Goal: Information Seeking & Learning: Learn about a topic

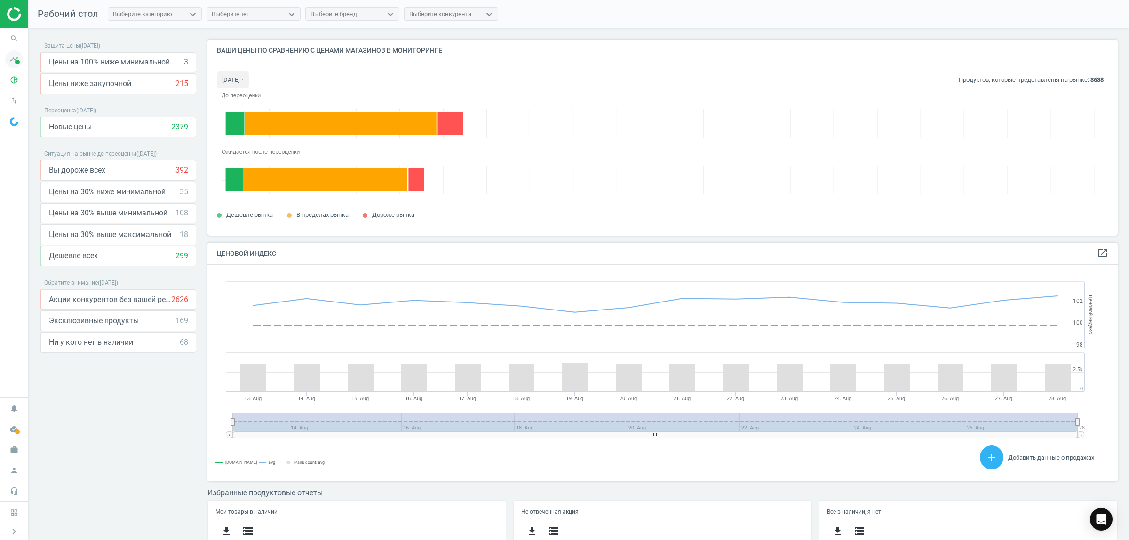
scroll to position [234, 920]
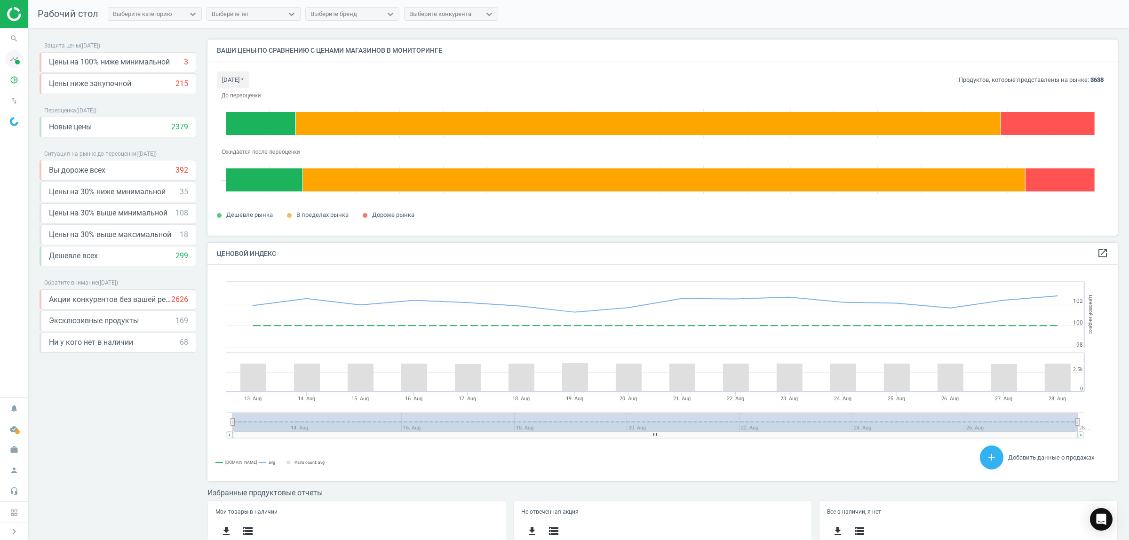
click at [13, 60] on icon "timeline" at bounding box center [14, 59] width 18 height 18
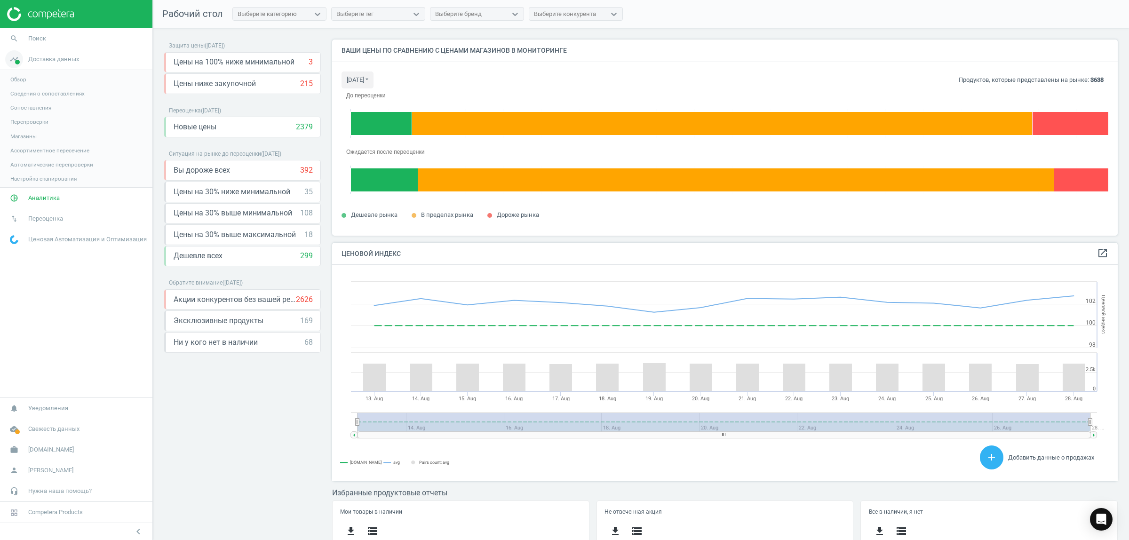
scroll to position [234, 795]
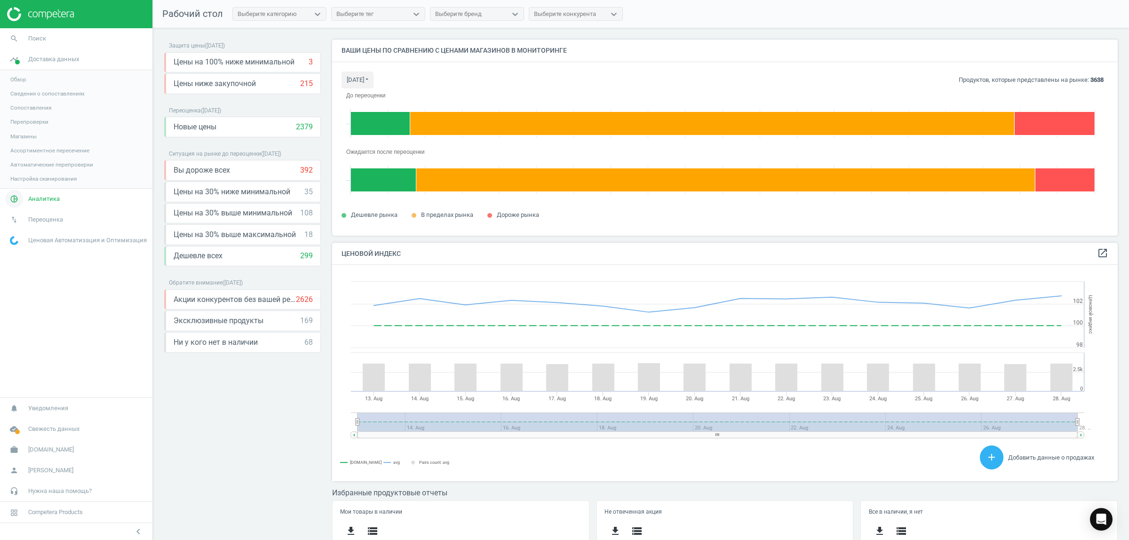
click at [50, 199] on span "Аналитика" at bounding box center [44, 199] width 32 height 8
click at [47, 128] on span "Ценовой индекс" at bounding box center [31, 129] width 43 height 8
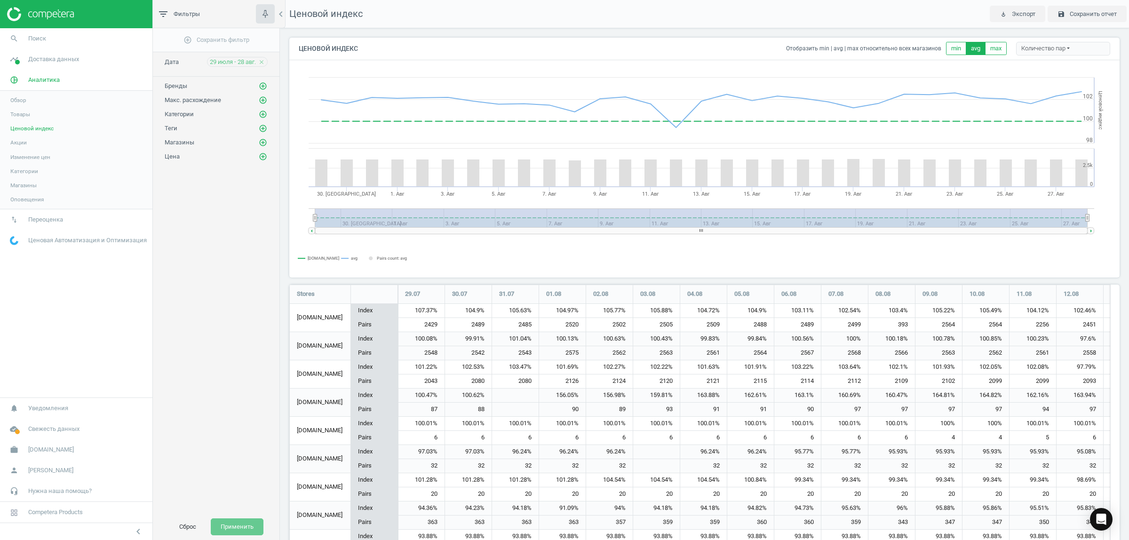
scroll to position [773, 840]
click at [263, 63] on icon "close" at bounding box center [261, 62] width 7 height 7
click at [245, 62] on span "29 июля - 28 авг." at bounding box center [233, 62] width 46 height 8
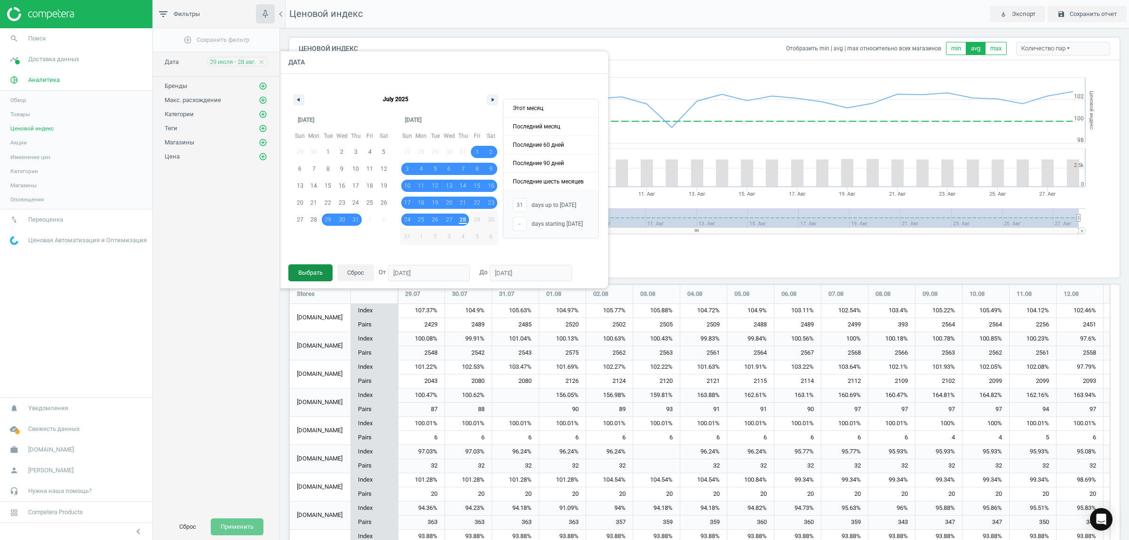
click at [308, 269] on button "Выбрать" at bounding box center [310, 272] width 44 height 17
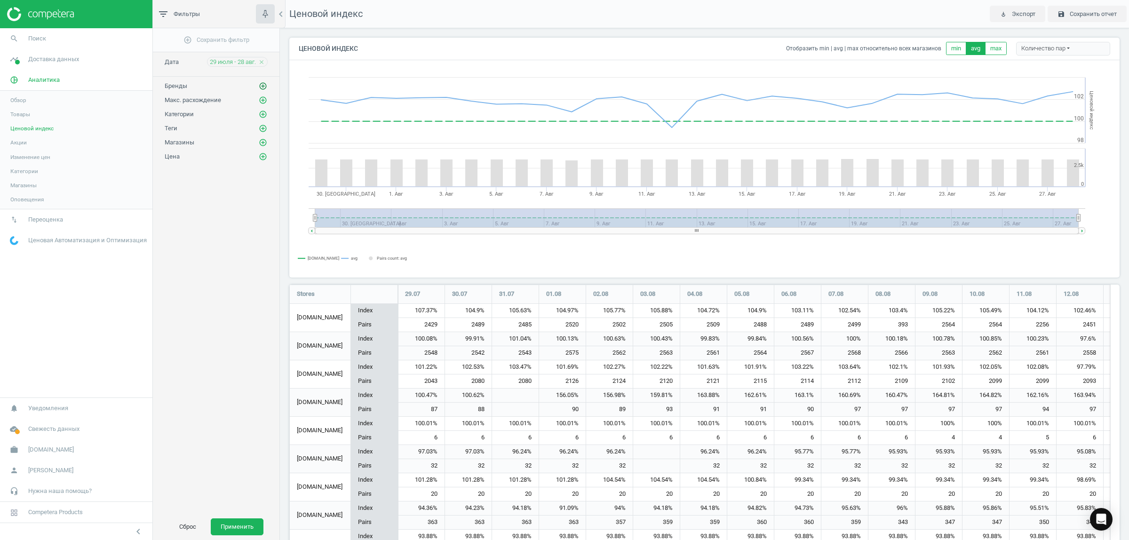
click at [262, 87] on icon "add_circle_outline" at bounding box center [263, 86] width 8 height 8
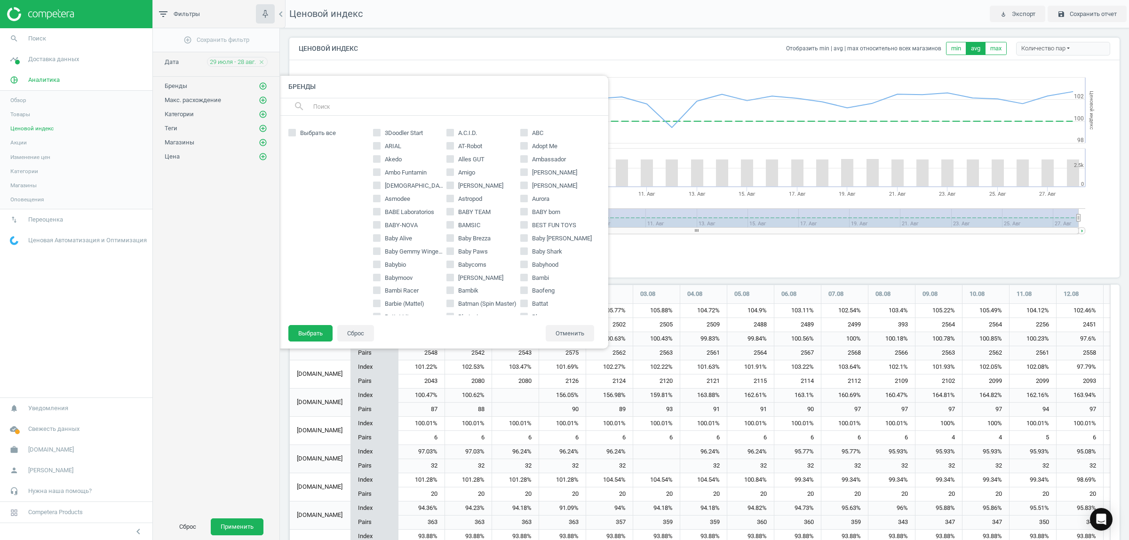
click at [422, 108] on input "text" at bounding box center [456, 106] width 289 height 15
type input "nut"
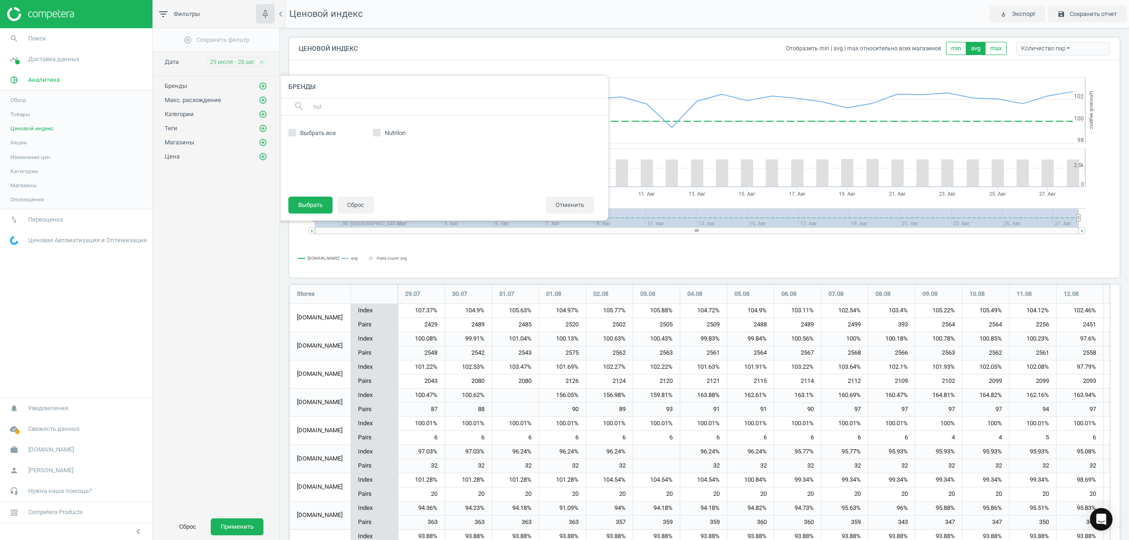
click at [379, 134] on input "Nutrilon" at bounding box center [377, 133] width 6 height 6
checkbox input "true"
click at [307, 208] on button "Выбрать" at bounding box center [310, 205] width 44 height 17
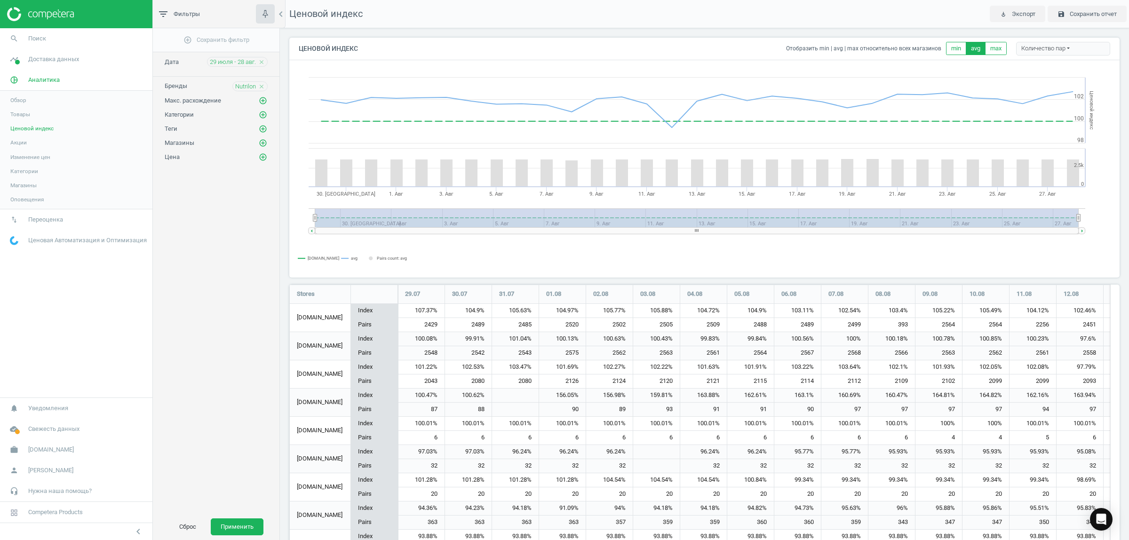
drag, startPoint x: 241, startPoint y: 527, endPoint x: 239, endPoint y: 391, distance: 136.0
click at [241, 526] on button "Применить" at bounding box center [237, 526] width 53 height 17
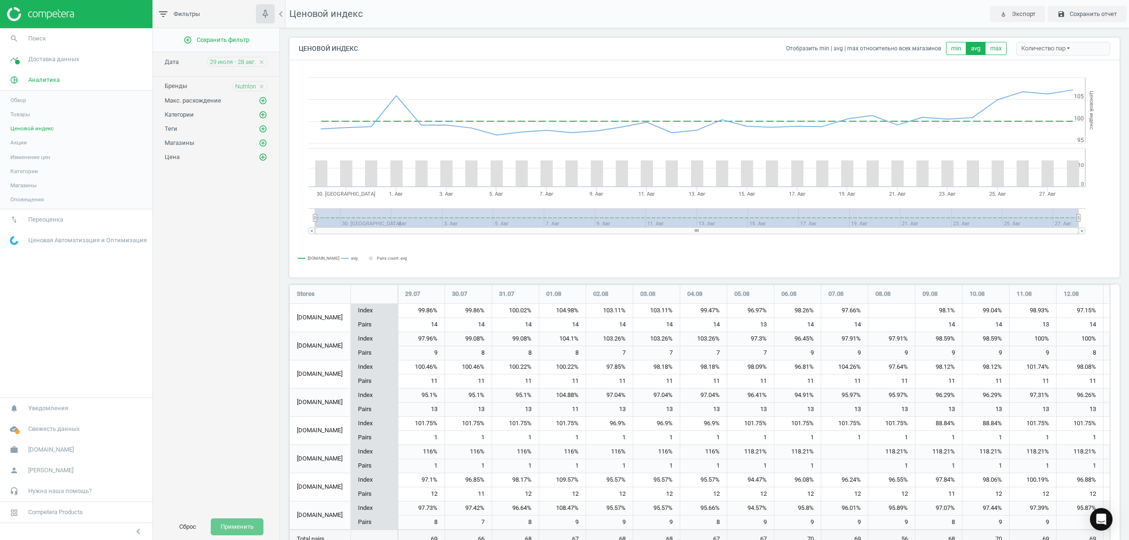
scroll to position [36, 0]
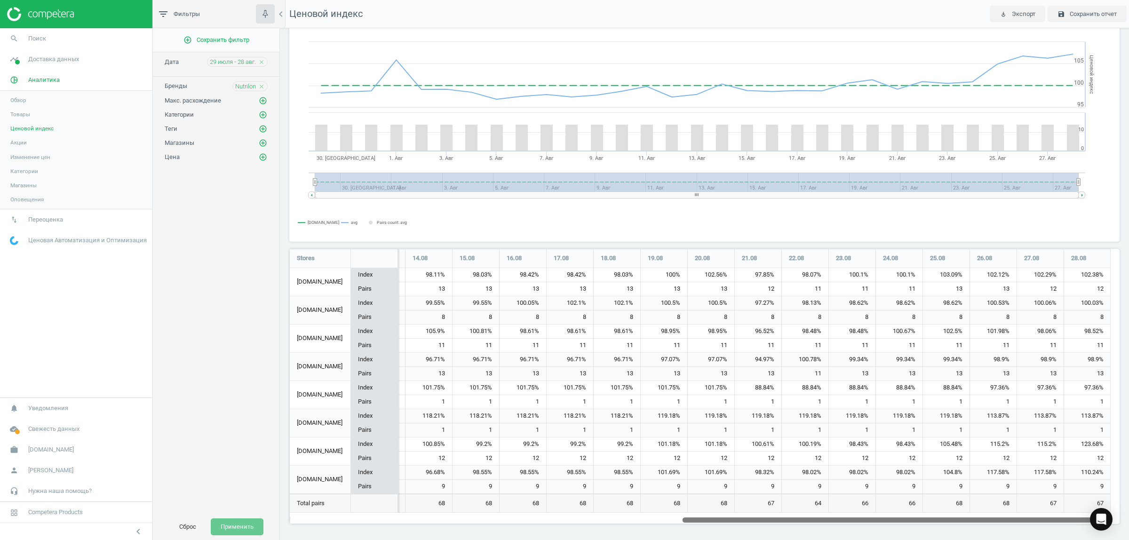
drag, startPoint x: 673, startPoint y: 520, endPoint x: 1128, endPoint y: 554, distance: 456.7
click at [1128, 540] on html "Group 2 Created with Sketch. ic/cloud_download/grey600 Created with Sketch. gra…" at bounding box center [564, 270] width 1129 height 540
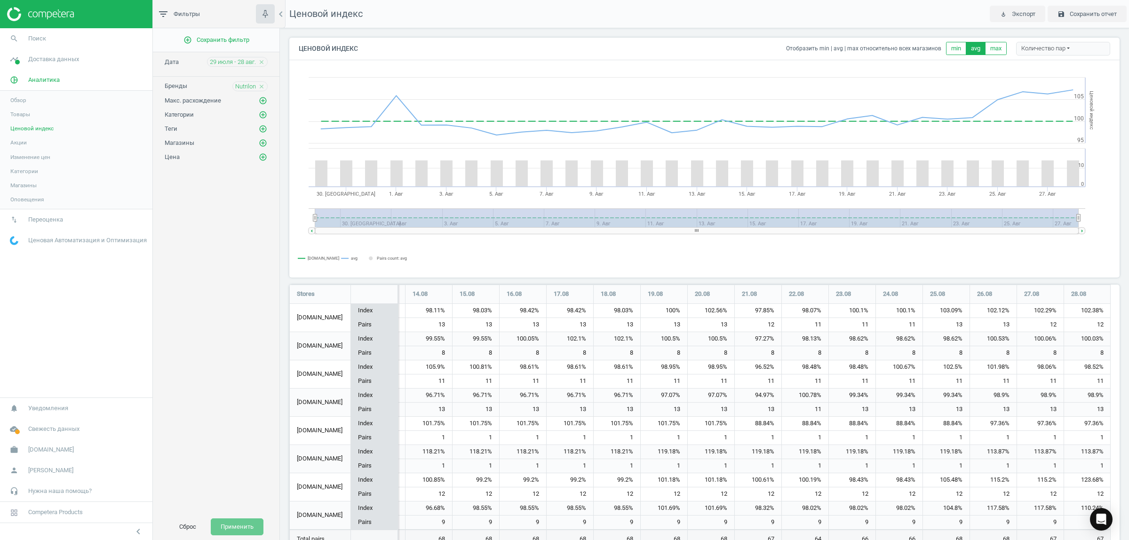
click at [260, 86] on icon "close" at bounding box center [261, 86] width 7 height 7
click at [262, 87] on icon "add_circle_outline" at bounding box center [263, 86] width 8 height 8
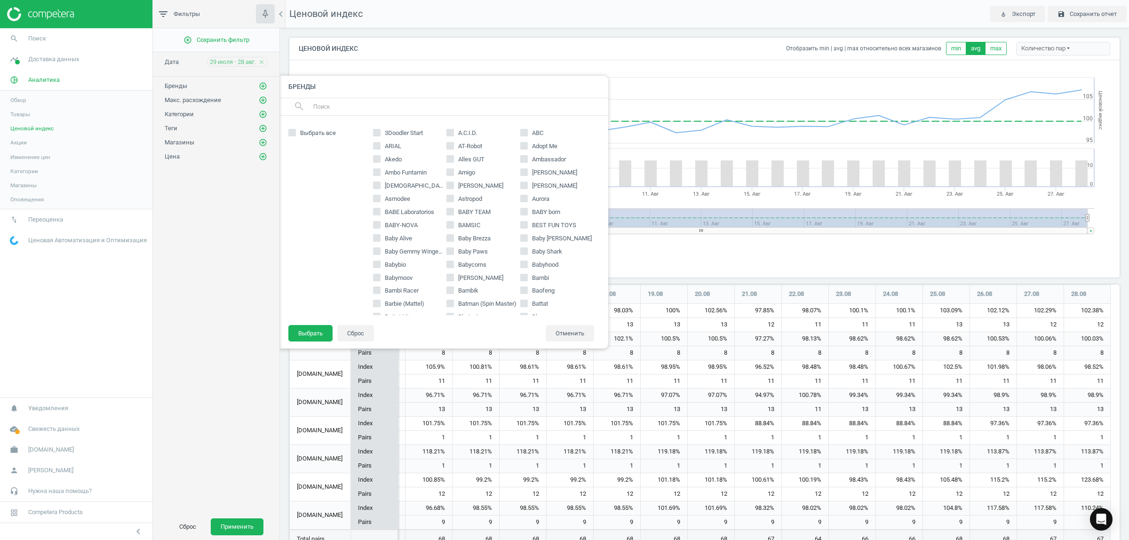
click at [393, 102] on input "text" at bounding box center [456, 106] width 289 height 15
type input "[PERSON_NAME]"
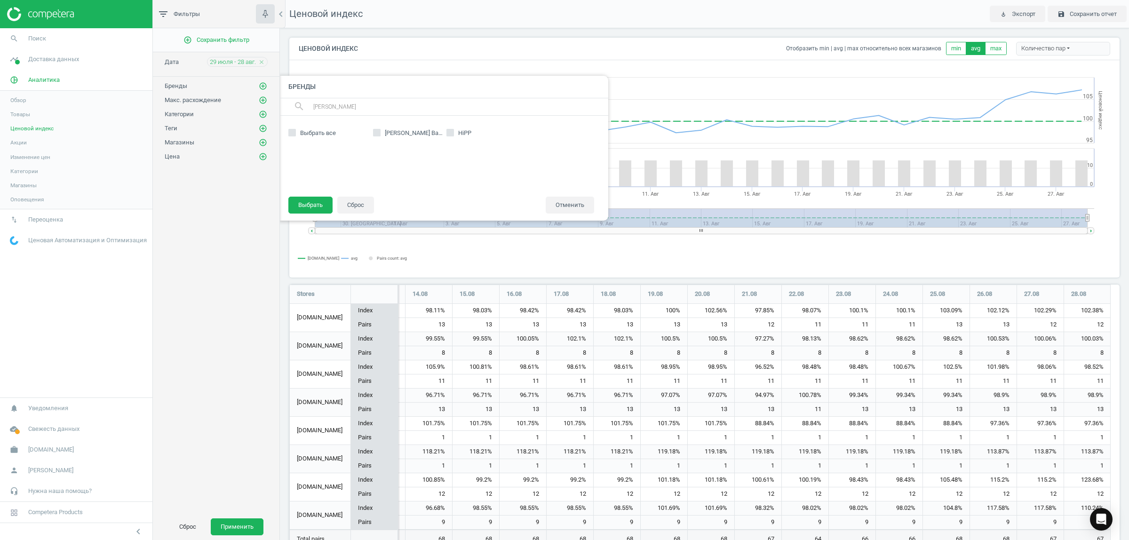
click at [449, 132] on input "HiPP" at bounding box center [450, 133] width 6 height 6
checkbox input "true"
click at [306, 203] on button "Выбрать" at bounding box center [310, 205] width 44 height 17
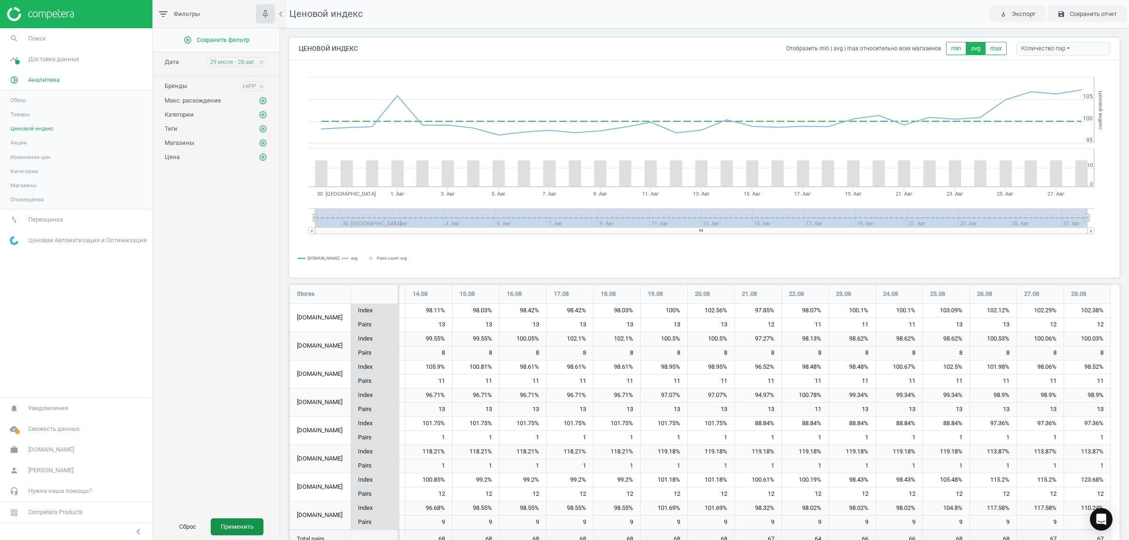
click at [238, 526] on button "Применить" at bounding box center [237, 526] width 53 height 17
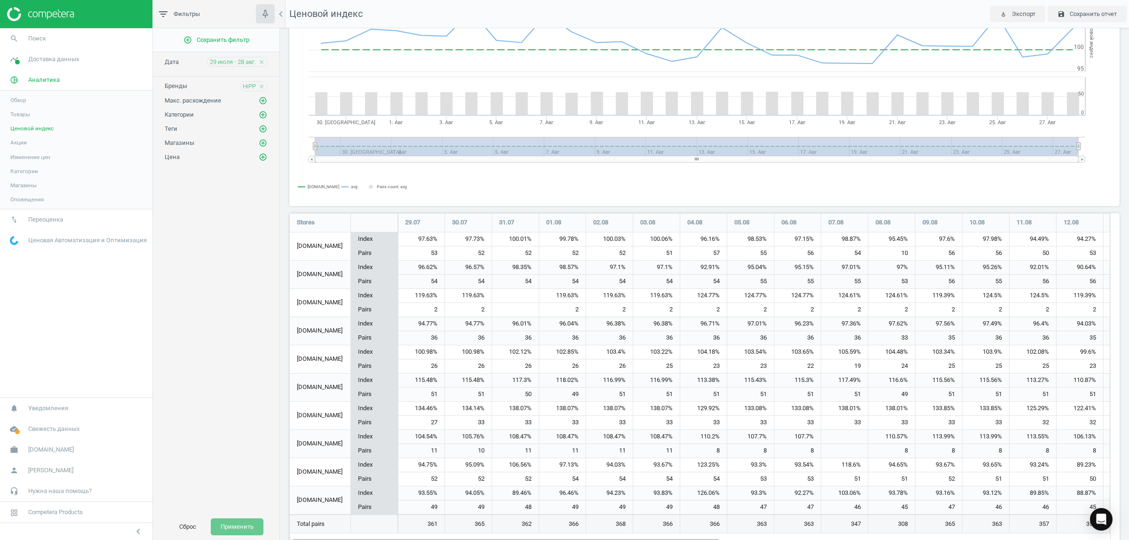
scroll to position [92, 0]
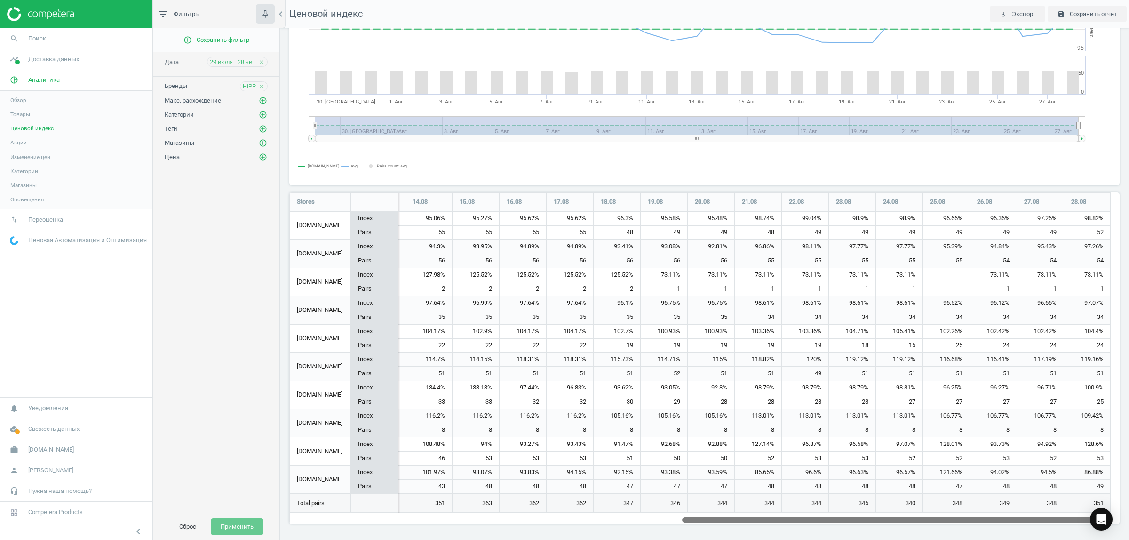
drag, startPoint x: 682, startPoint y: 520, endPoint x: 1128, endPoint y: 484, distance: 447.5
click at [1128, 484] on div "Ценовой индекс Отобразить min | avg | max относительно всех магазинов min avg m…" at bounding box center [704, 284] width 849 height 512
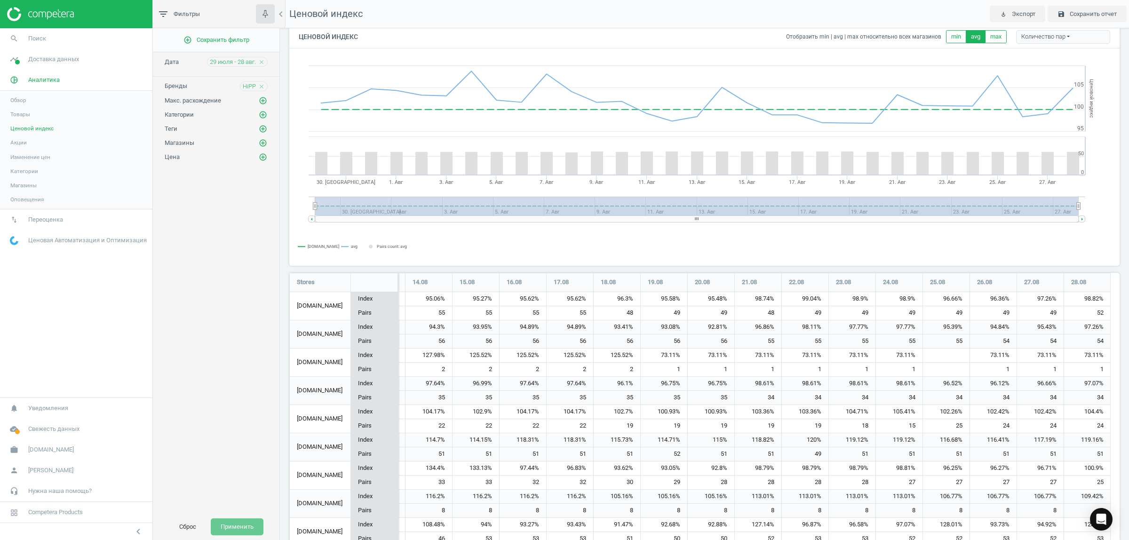
scroll to position [0, 0]
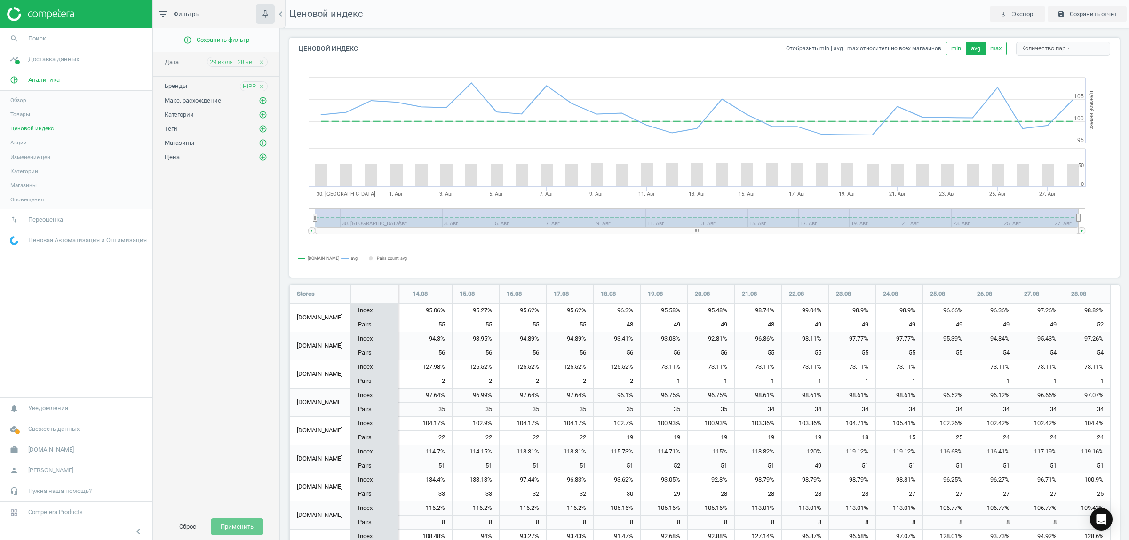
click at [260, 87] on icon "close" at bounding box center [261, 86] width 7 height 7
click at [264, 88] on icon "add_circle_outline" at bounding box center [263, 86] width 8 height 8
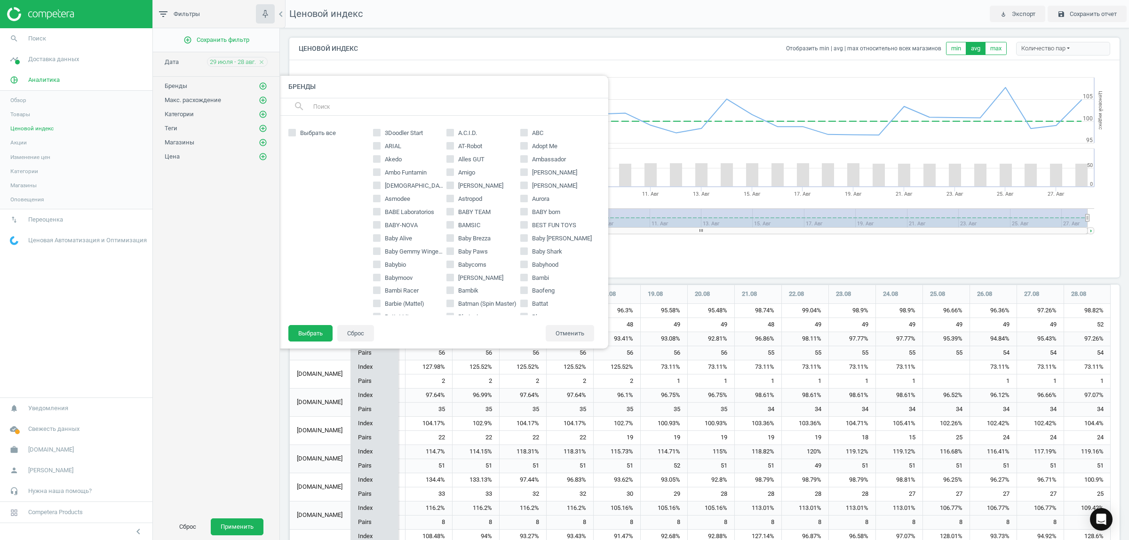
click at [359, 106] on input "text" at bounding box center [456, 106] width 289 height 15
type input "leg"
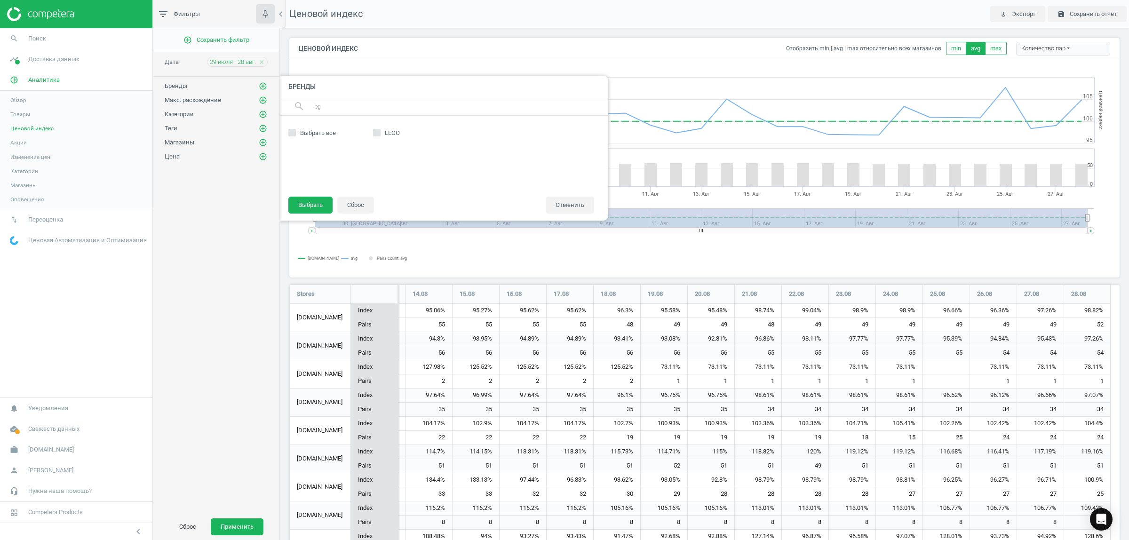
click at [372, 129] on div "LEGO" at bounding box center [483, 156] width 231 height 62
click at [380, 129] on label "LEGO" at bounding box center [410, 133] width 74 height 8
click at [380, 130] on input "LEGO" at bounding box center [377, 133] width 6 height 6
checkbox input "true"
click at [308, 205] on button "Выбрать" at bounding box center [310, 205] width 44 height 17
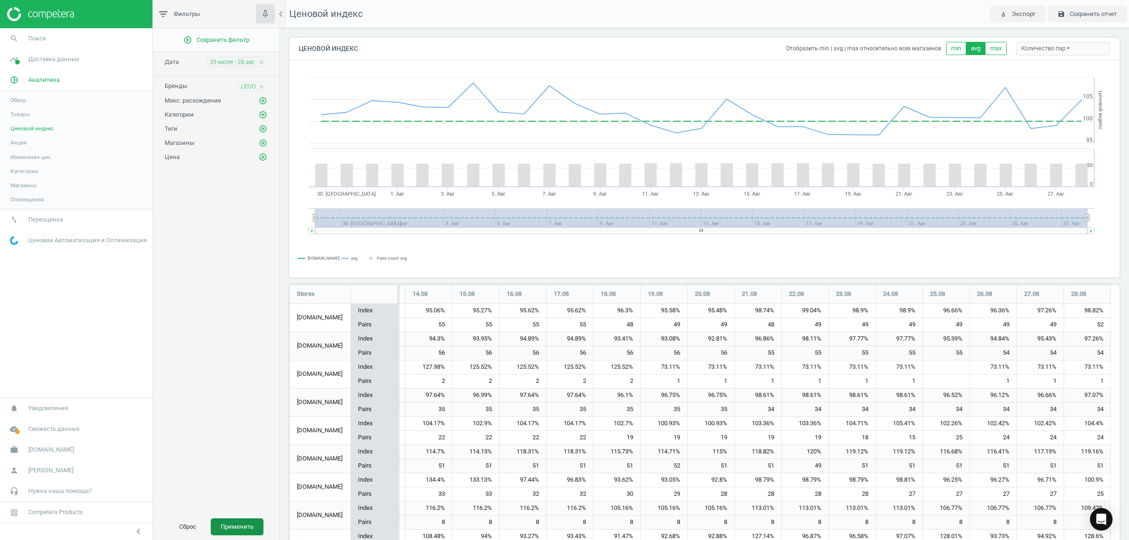
click at [233, 525] on button "Применить" at bounding box center [237, 526] width 53 height 17
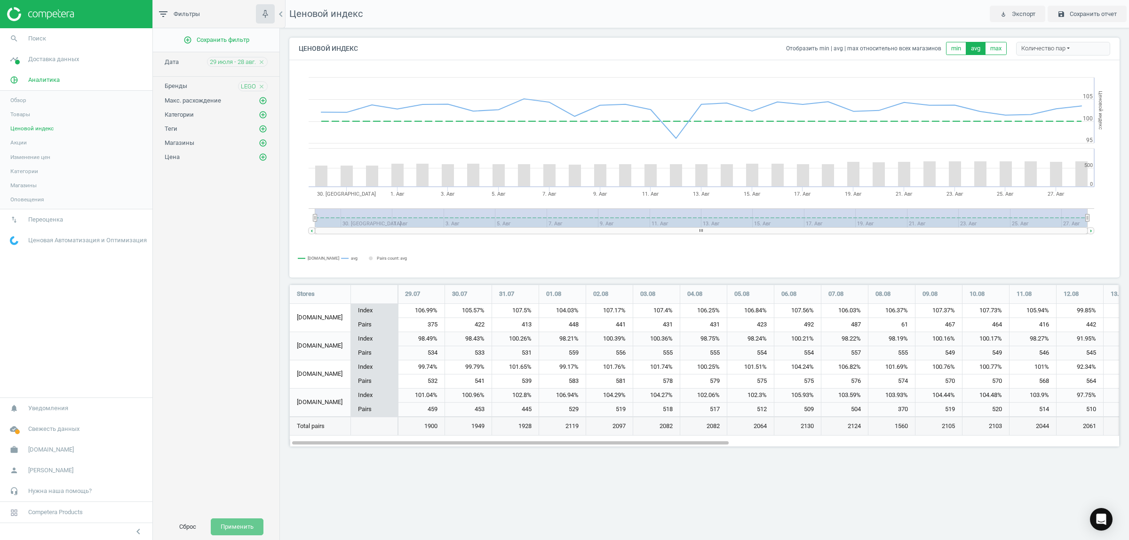
scroll to position [180, 848]
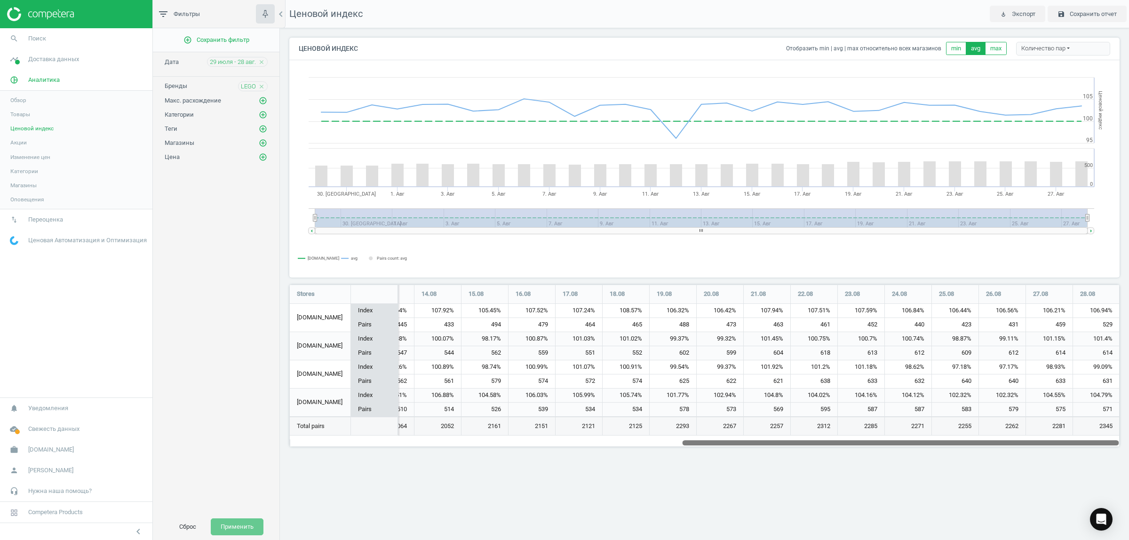
drag, startPoint x: 589, startPoint y: 443, endPoint x: 1128, endPoint y: 450, distance: 539.2
click at [1128, 450] on div "Ценовой индекс Отобразить min | avg | max относительно всех магазинов min avg m…" at bounding box center [704, 245] width 849 height 435
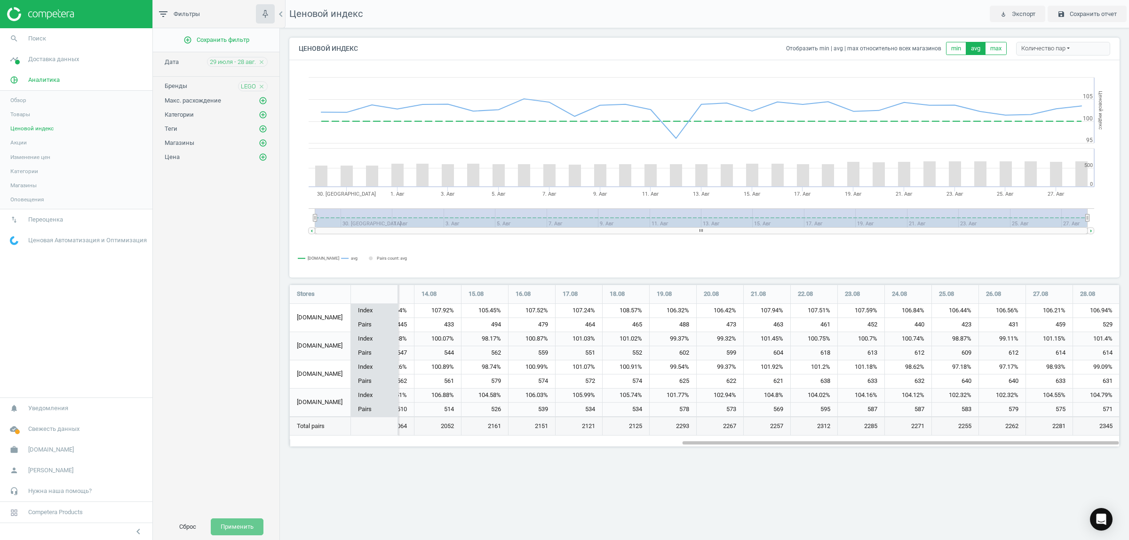
click at [262, 88] on icon "close" at bounding box center [261, 86] width 7 height 7
click at [263, 89] on icon "add_circle_outline" at bounding box center [263, 86] width 8 height 8
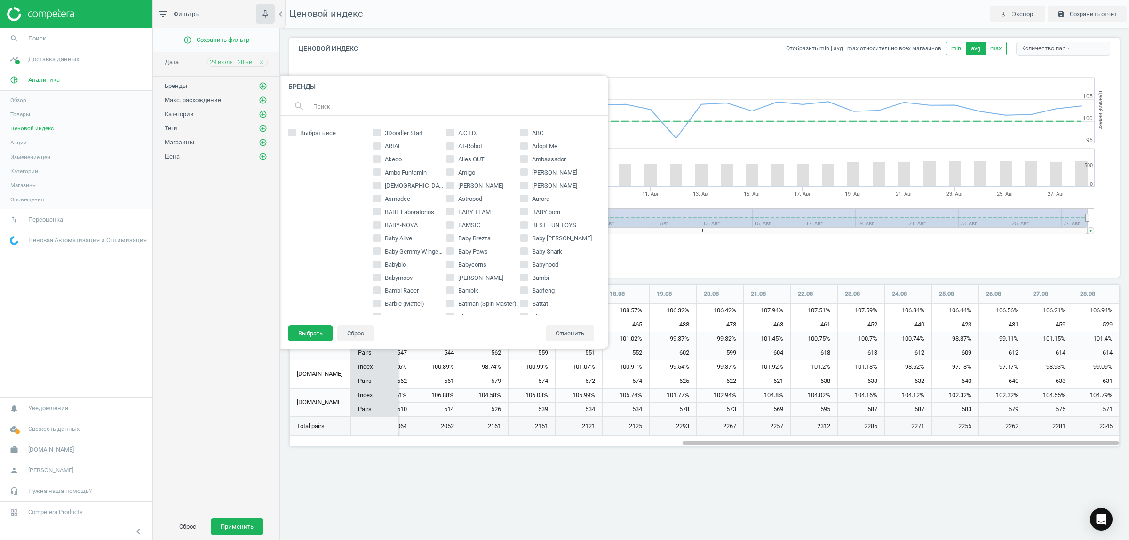
click at [335, 102] on input "text" at bounding box center [456, 106] width 289 height 15
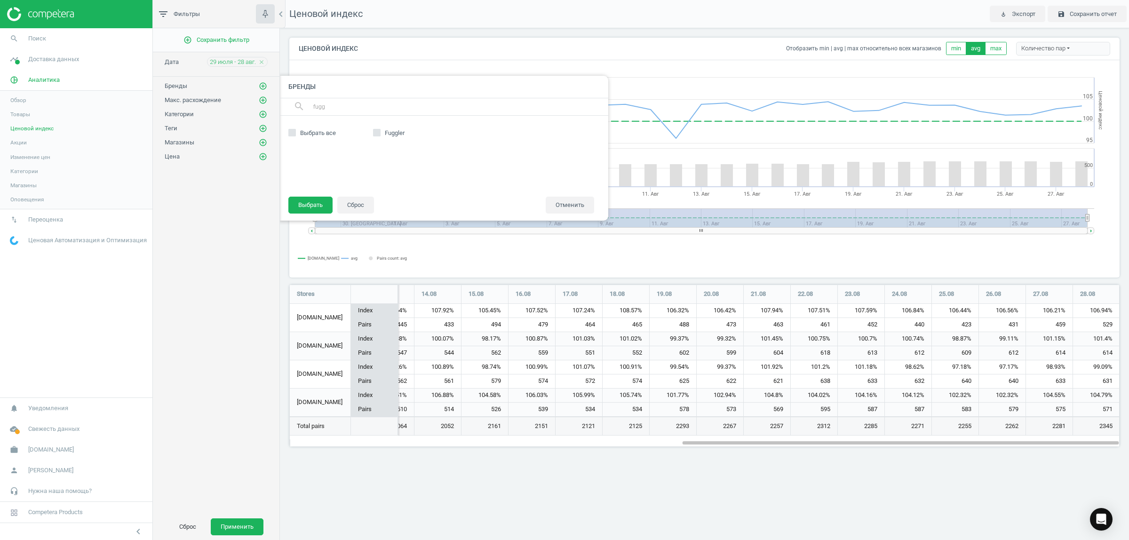
type input "fugg"
click at [379, 130] on input "Fuggler" at bounding box center [377, 133] width 6 height 6
checkbox input "true"
click at [314, 201] on button "Выбрать" at bounding box center [310, 205] width 44 height 17
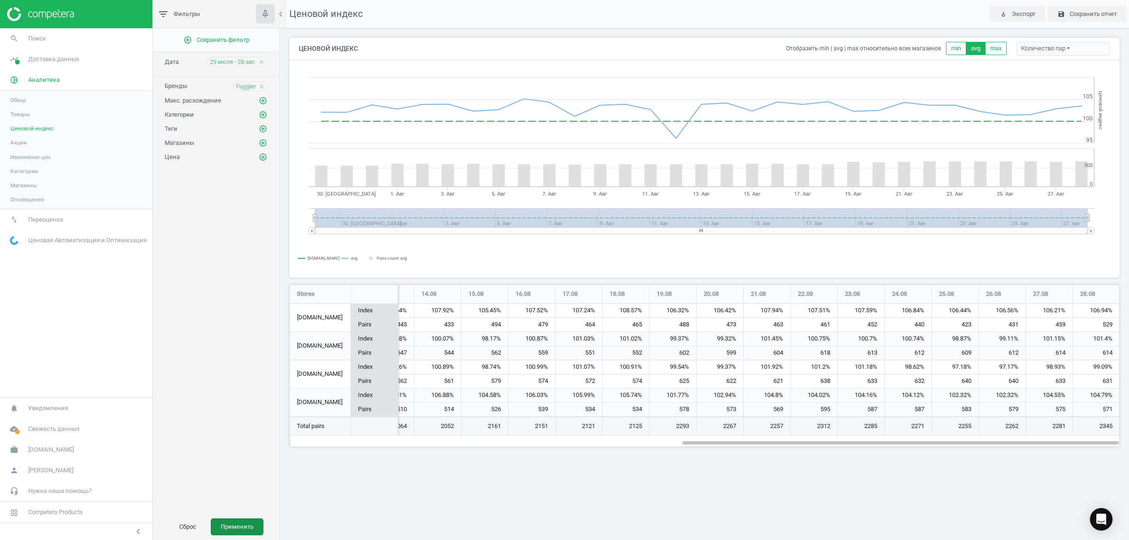
click at [238, 523] on button "Применить" at bounding box center [237, 526] width 53 height 17
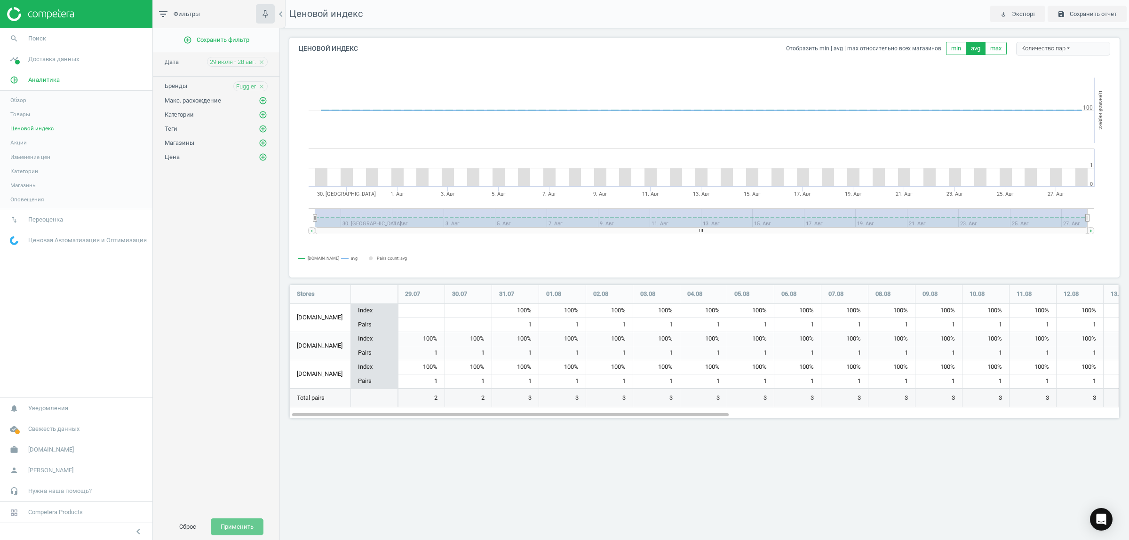
scroll to position [152, 848]
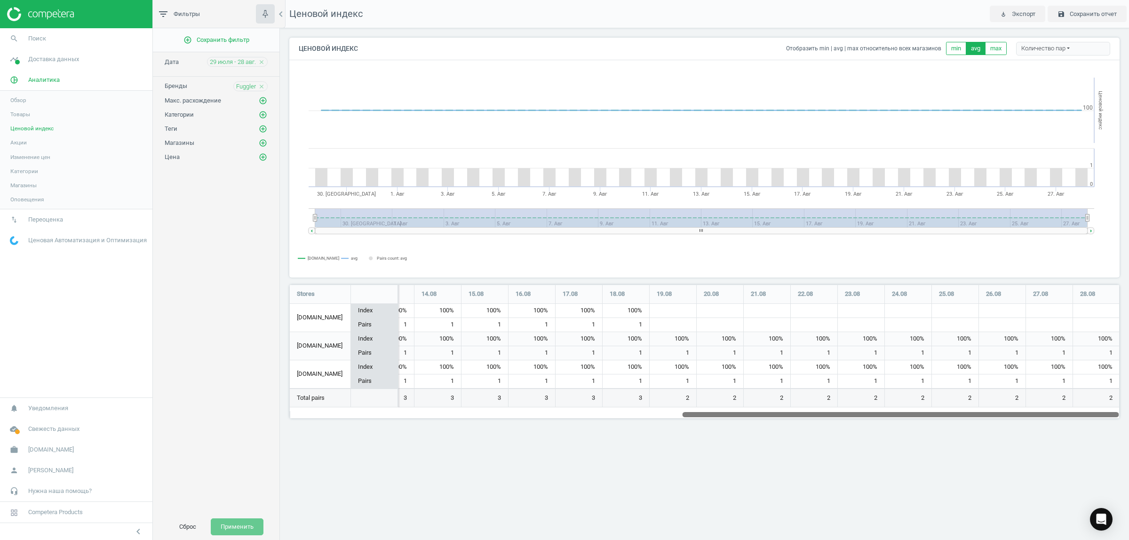
drag, startPoint x: 721, startPoint y: 415, endPoint x: 1128, endPoint y: 417, distance: 407.5
click at [1128, 417] on div "Ценовой индекс Отобразить min | avg | max относительно всех магазинов min avg m…" at bounding box center [704, 231] width 849 height 407
click at [264, 83] on div "Fuggler close" at bounding box center [250, 86] width 34 height 10
click at [260, 86] on icon "close" at bounding box center [261, 86] width 7 height 7
